Goal: Obtain resource: Download file/media

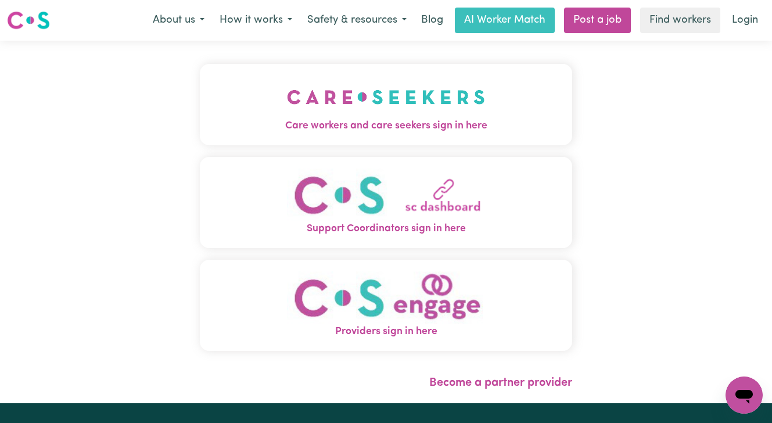
click at [356, 123] on span "Care workers and care seekers sign in here" at bounding box center [386, 125] width 372 height 15
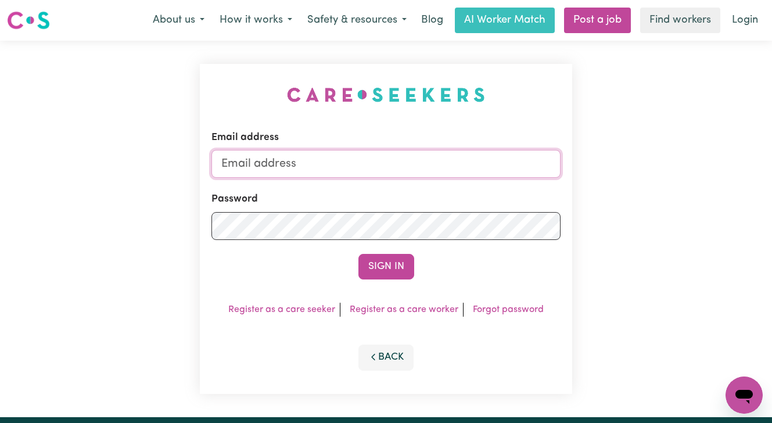
click at [317, 164] on input "Email address" at bounding box center [385, 164] width 349 height 28
paste input "[EMAIL_ADDRESS][DOMAIN_NAME]"
type input "[EMAIL_ADDRESS][DOMAIN_NAME]"
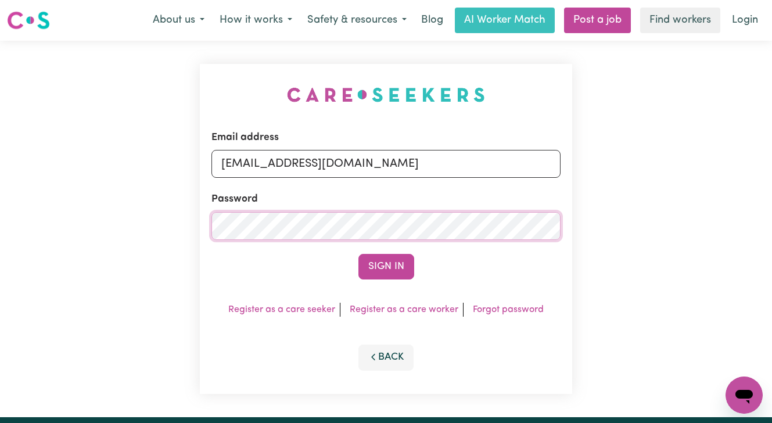
click at [358, 254] on button "Sign In" at bounding box center [386, 267] width 56 height 26
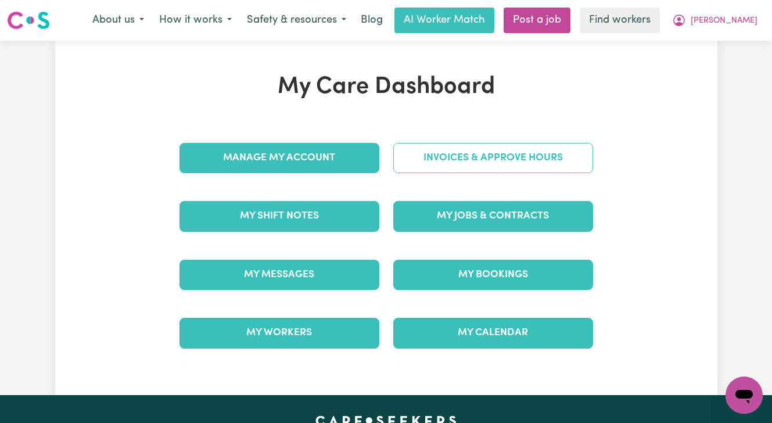
click at [463, 161] on link "Invoices & Approve Hours" at bounding box center [493, 158] width 200 height 30
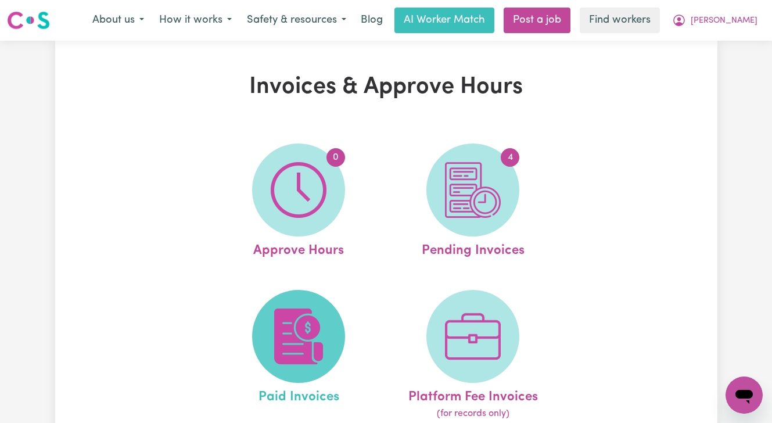
click at [307, 327] on img at bounding box center [299, 336] width 56 height 56
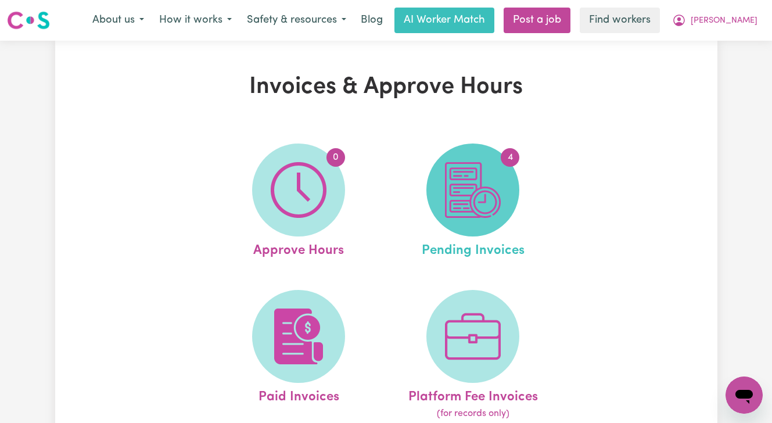
click at [495, 187] on img at bounding box center [473, 190] width 56 height 56
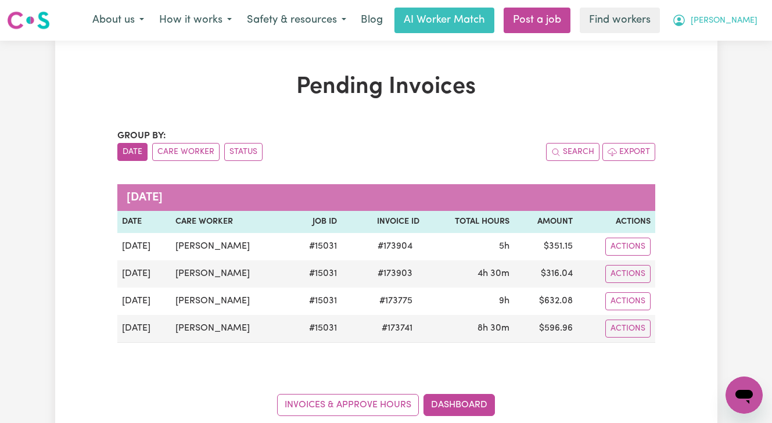
click at [732, 18] on span "[PERSON_NAME]" at bounding box center [724, 21] width 67 height 13
click at [725, 44] on link "My Dashboard" at bounding box center [719, 45] width 92 height 22
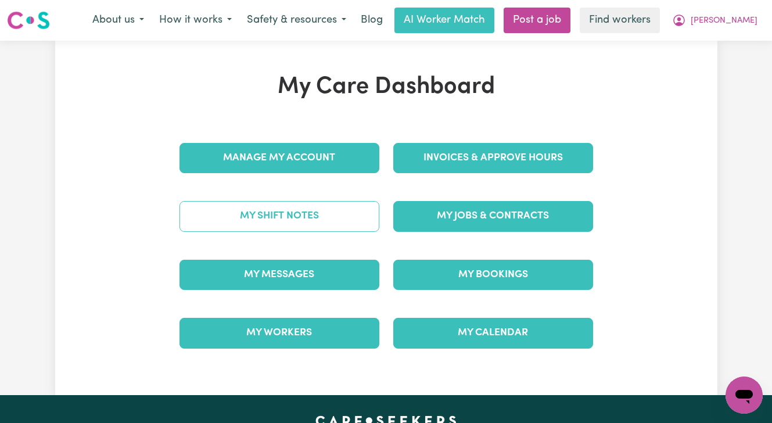
click at [294, 222] on link "My Shift Notes" at bounding box center [279, 216] width 200 height 30
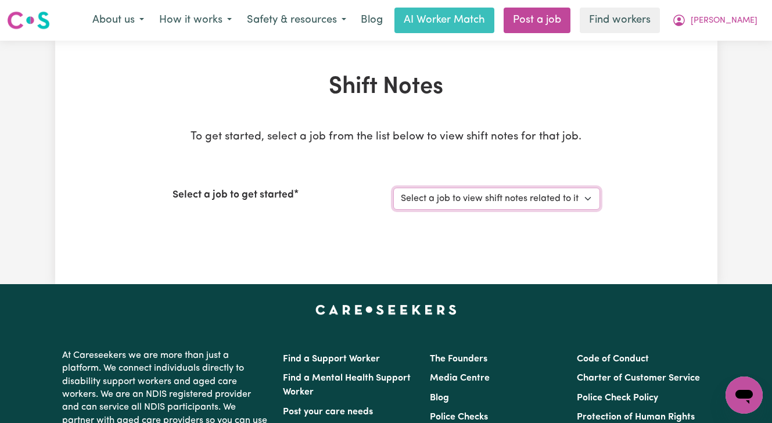
click at [461, 202] on select "Select a job to view shift notes related to it... [[PERSON_NAME]] Care Workers …" at bounding box center [496, 199] width 207 height 22
select select "15031"
click at [393, 188] on select "Select a job to view shift notes related to it... [[PERSON_NAME]] Care Workers …" at bounding box center [496, 199] width 207 height 22
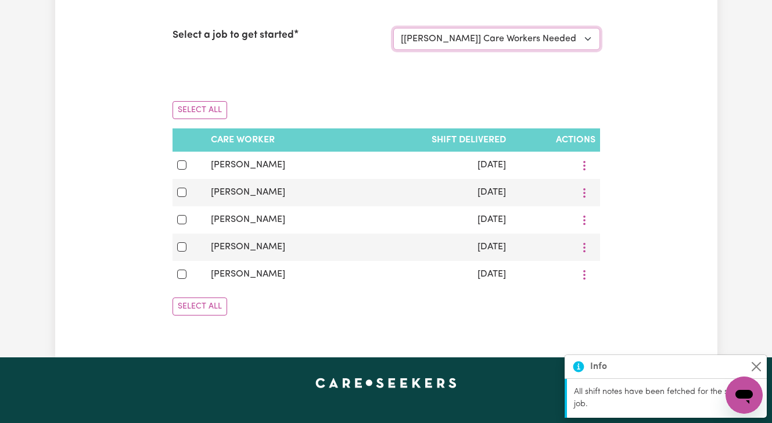
scroll to position [170, 0]
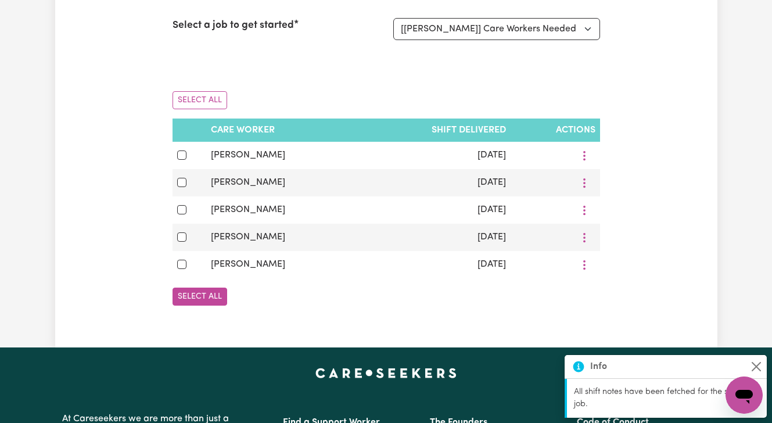
click at [209, 296] on button "Select All" at bounding box center [199, 296] width 55 height 18
checkbox input "true"
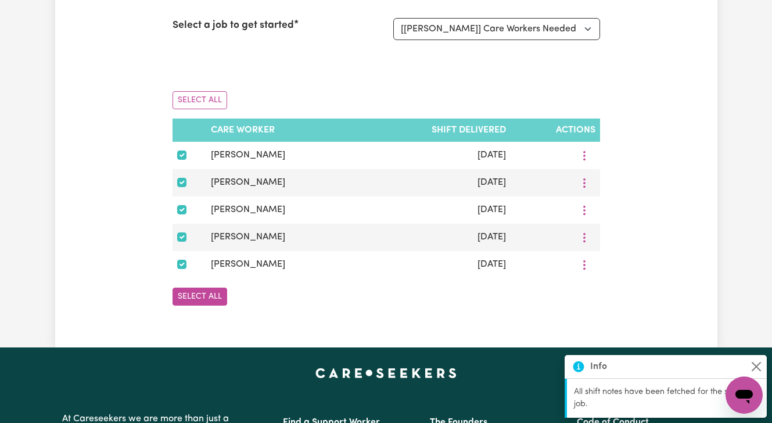
checkbox input "true"
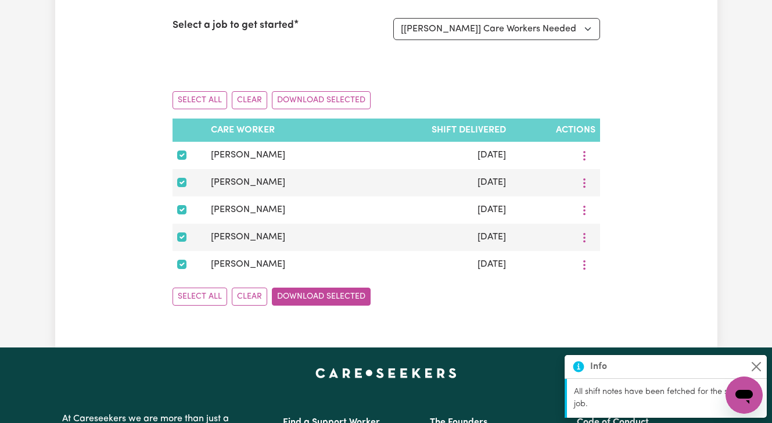
click at [317, 301] on button "Download Selected" at bounding box center [321, 296] width 99 height 18
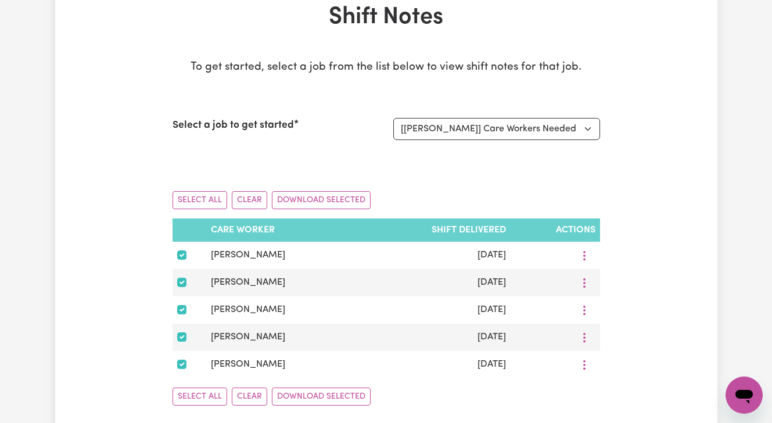
scroll to position [71, 0]
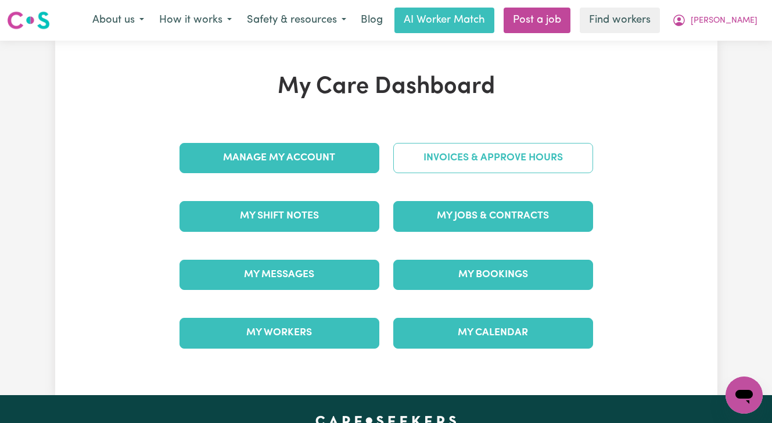
click at [510, 150] on link "Invoices & Approve Hours" at bounding box center [493, 158] width 200 height 30
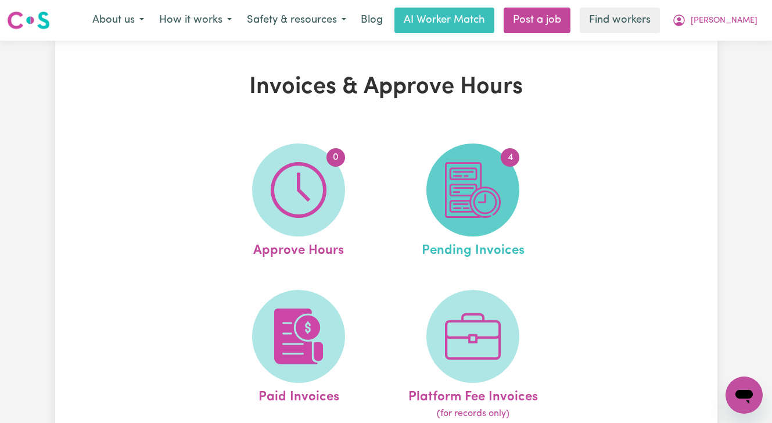
click at [492, 207] on img at bounding box center [473, 190] width 56 height 56
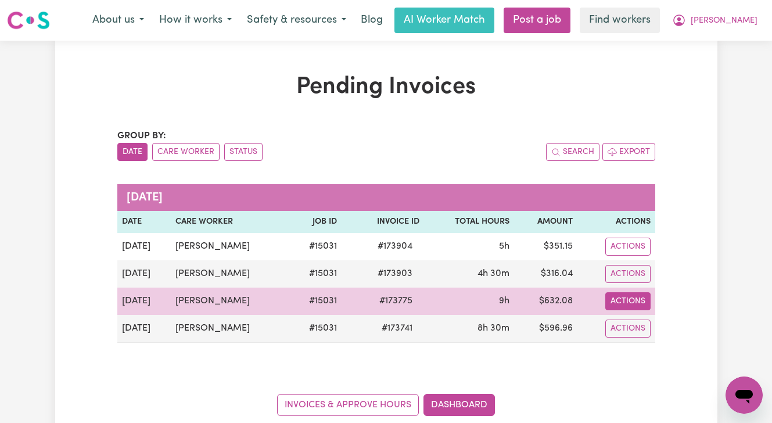
click at [611, 304] on button "Actions" at bounding box center [627, 301] width 45 height 18
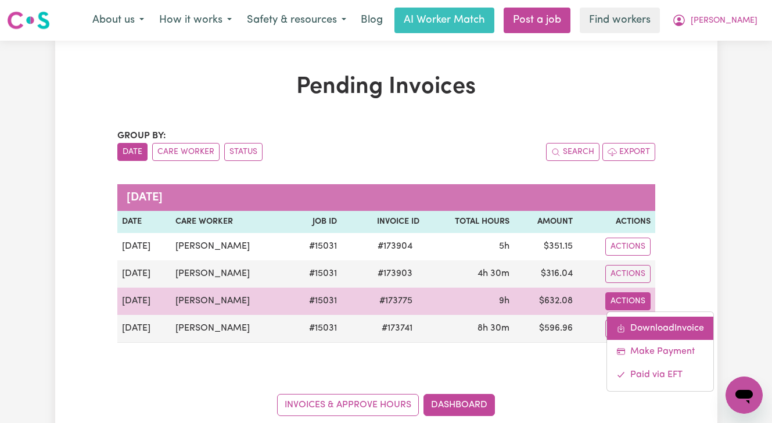
click at [635, 322] on link "Download Invoice" at bounding box center [660, 328] width 106 height 23
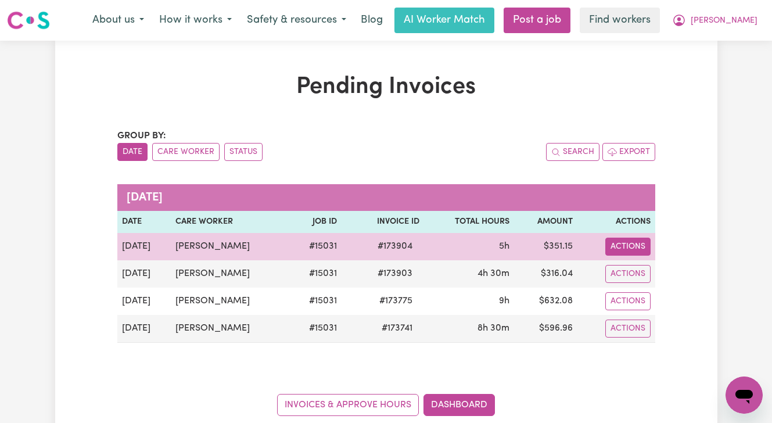
click at [637, 249] on button "Actions" at bounding box center [627, 247] width 45 height 18
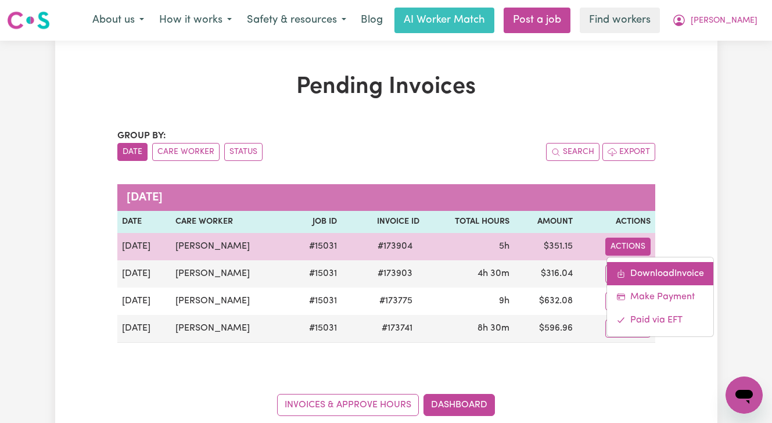
click at [643, 266] on link "Download Invoice" at bounding box center [660, 273] width 106 height 23
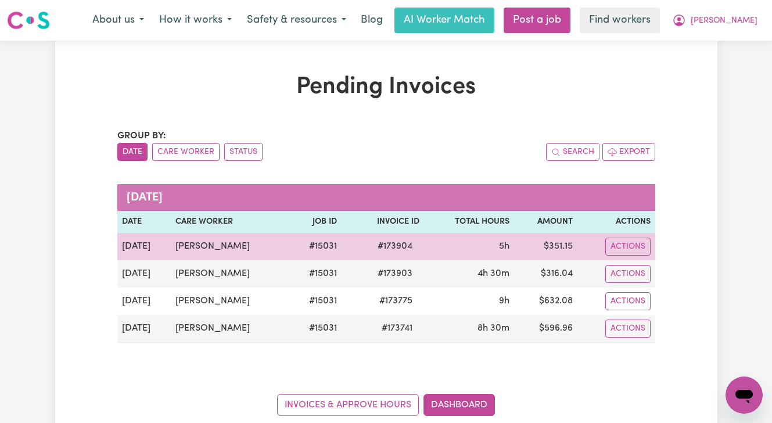
drag, startPoint x: 258, startPoint y: 247, endPoint x: 178, endPoint y: 246, distance: 80.2
click at [178, 246] on td "[PERSON_NAME]" at bounding box center [230, 246] width 118 height 27
copy td "[PERSON_NAME]"
